Goal: Browse casually

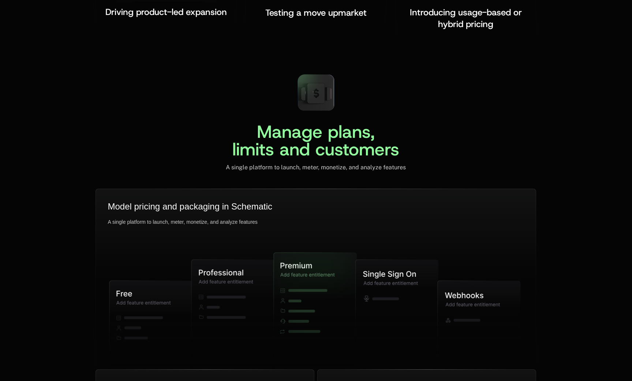
scroll to position [1753, 0]
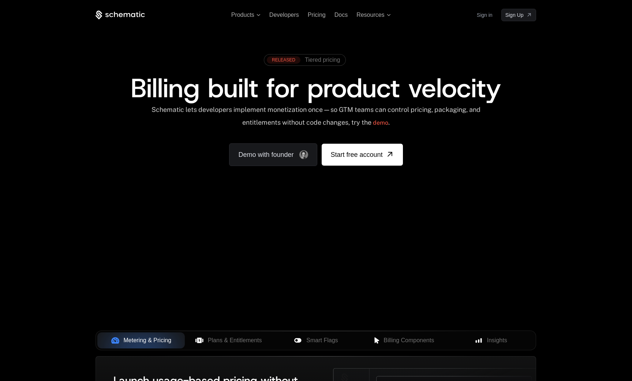
scroll to position [1753, 0]
